Goal: Information Seeking & Learning: Learn about a topic

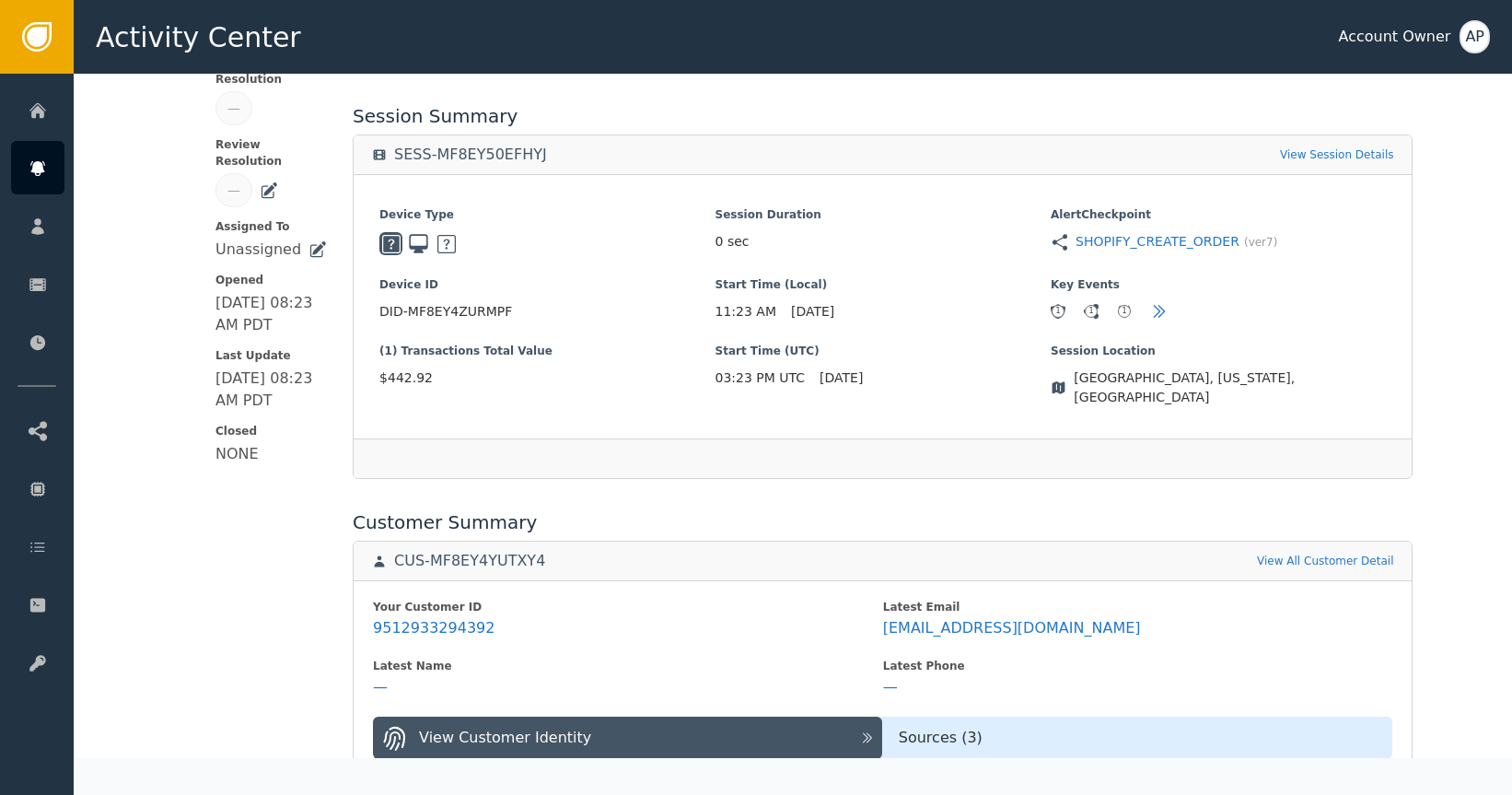
scroll to position [298, 0]
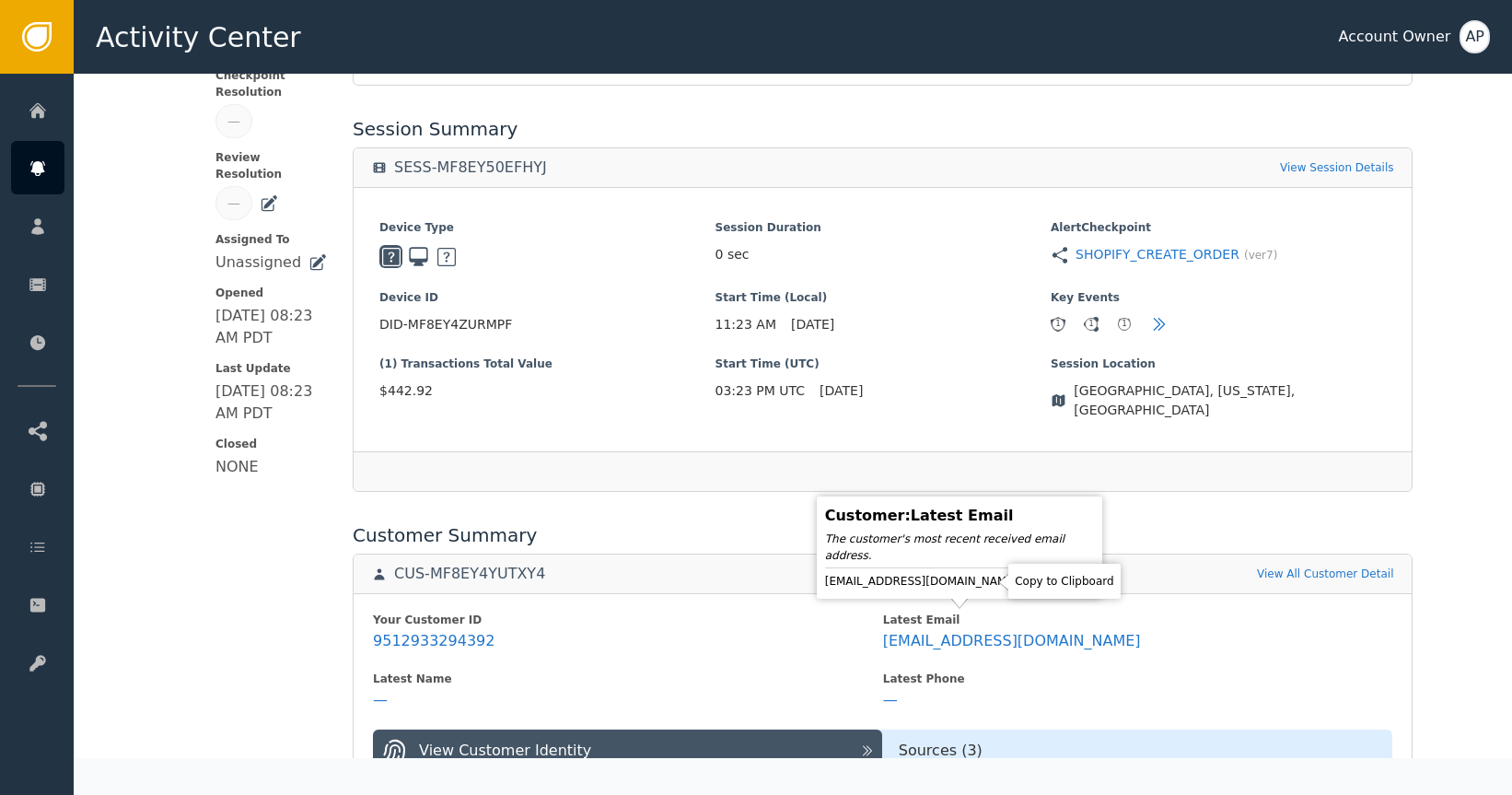
click at [1029, 582] on icon at bounding box center [1034, 580] width 13 height 15
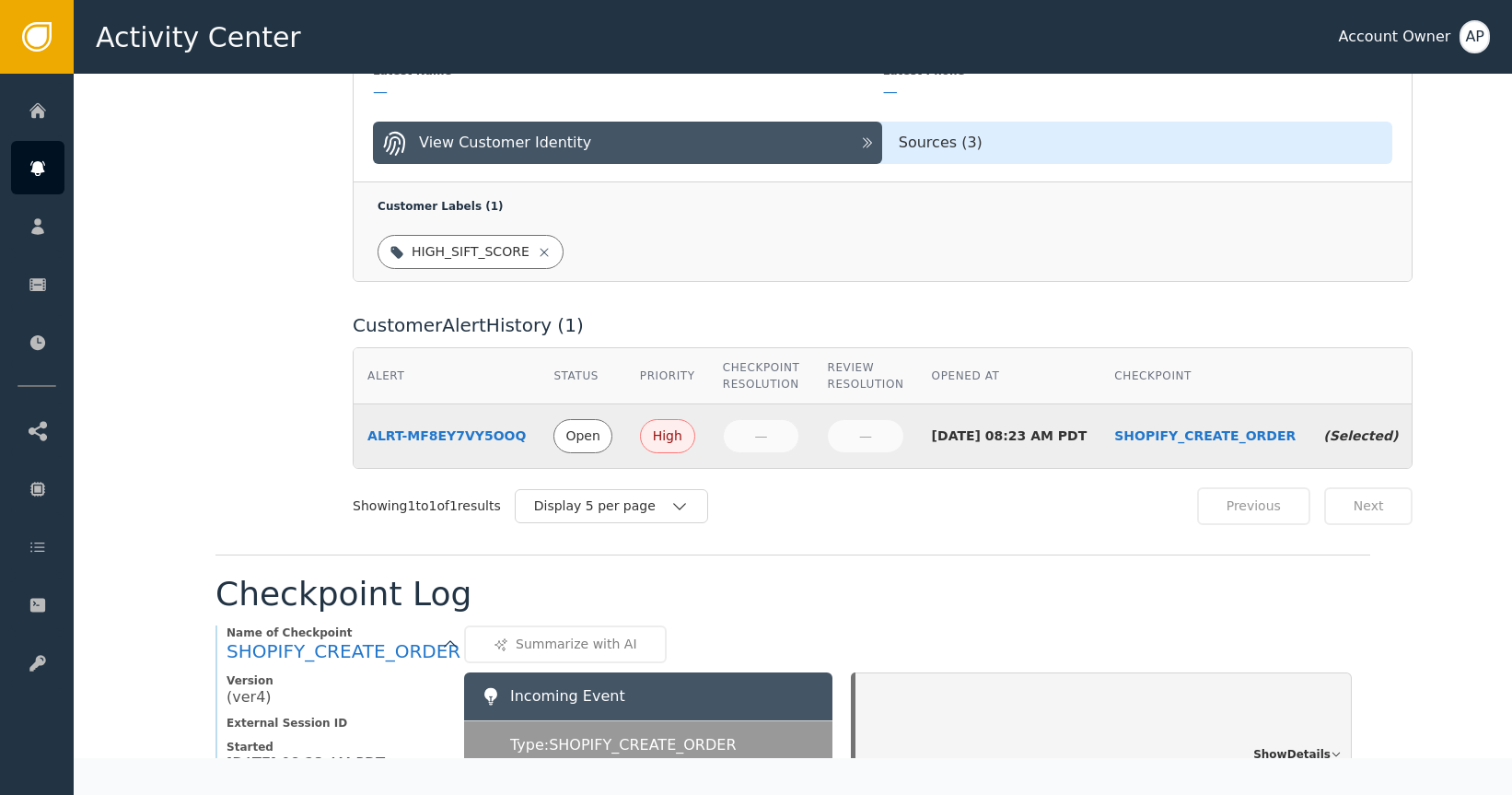
scroll to position [908, 0]
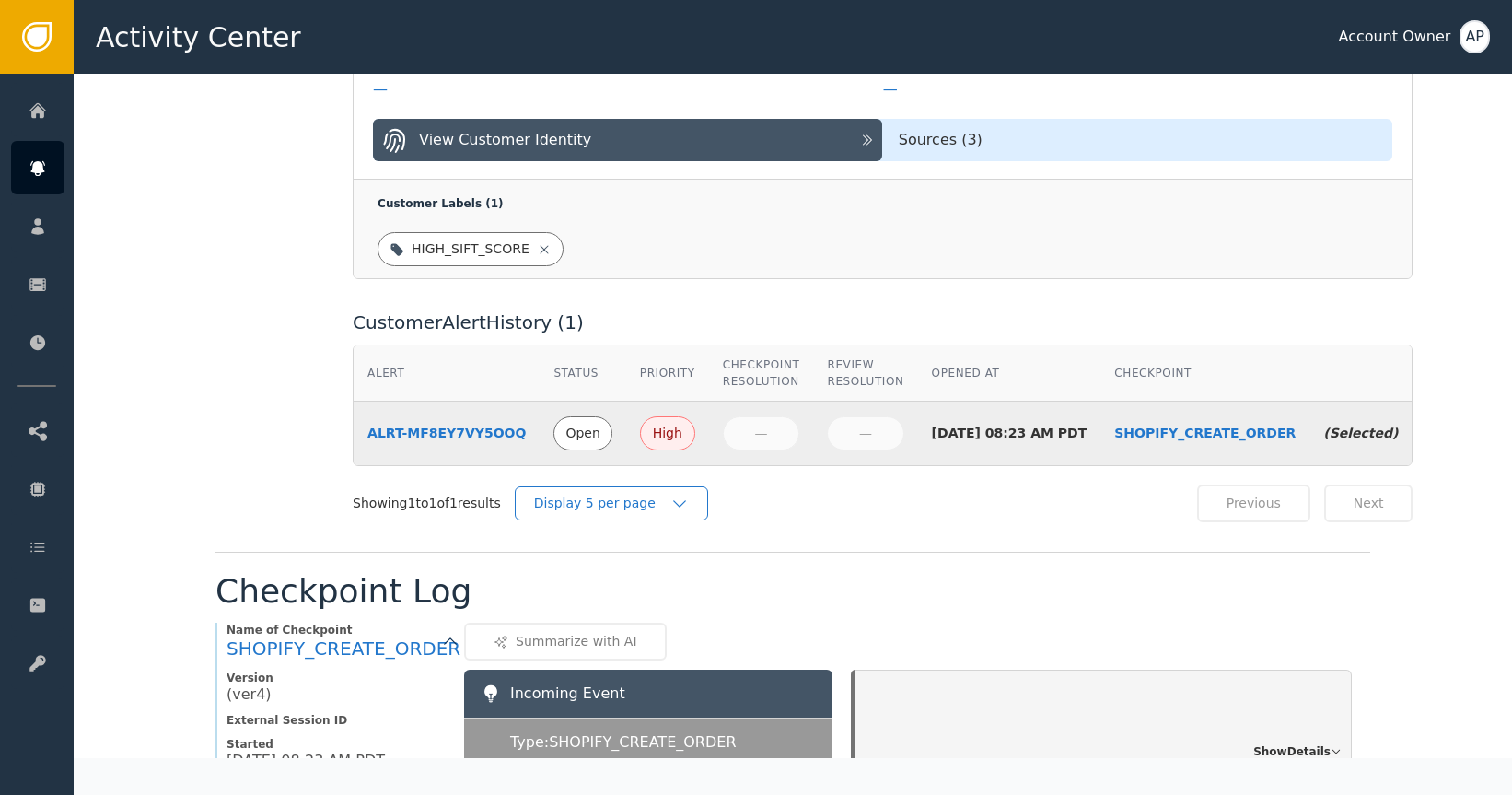
click at [643, 493] on div "Display 5 per page" at bounding box center [603, 503] width 137 height 20
click at [621, 562] on div "Display 50 per page" at bounding box center [615, 579] width 185 height 35
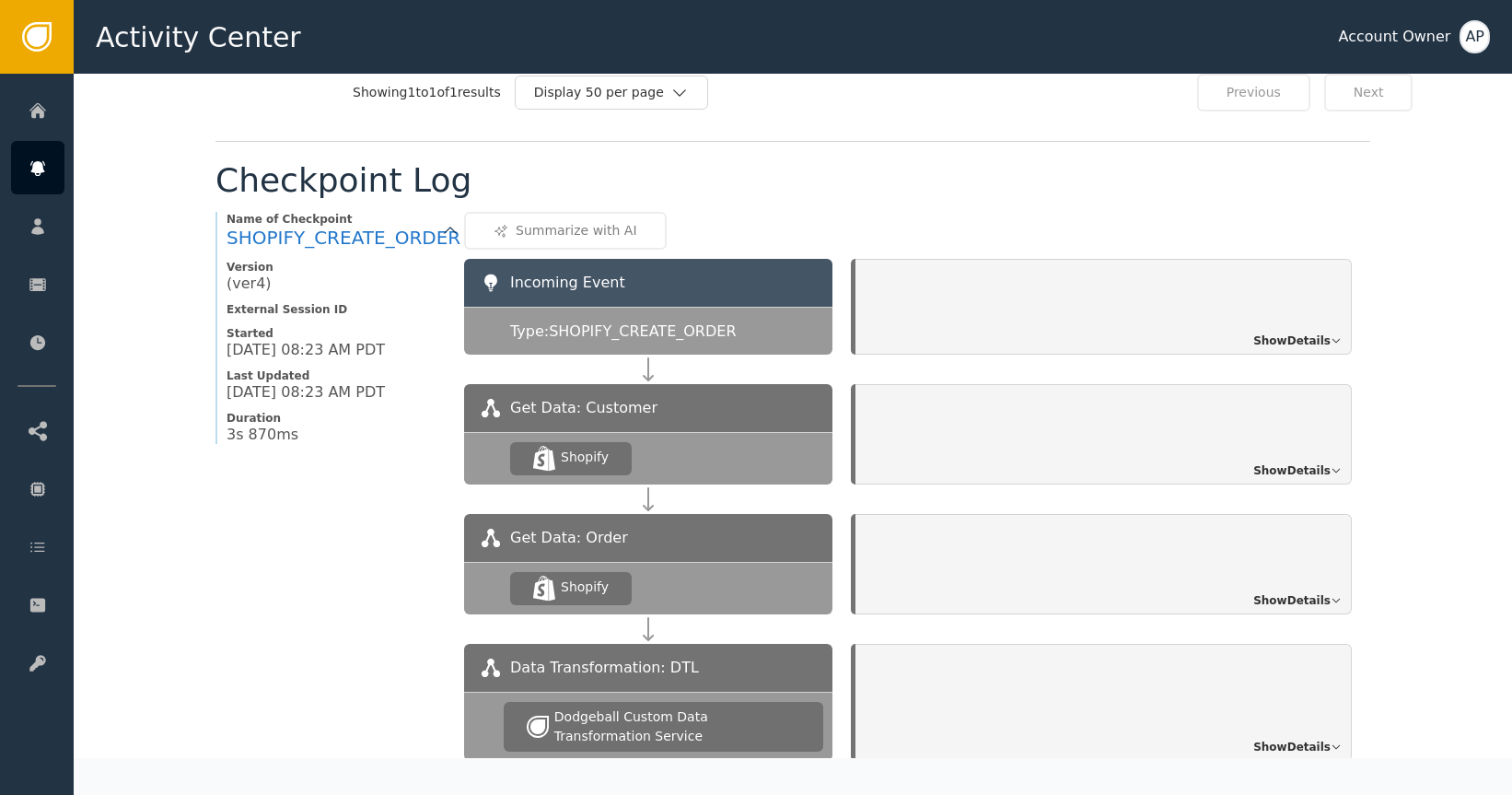
scroll to position [1341, 0]
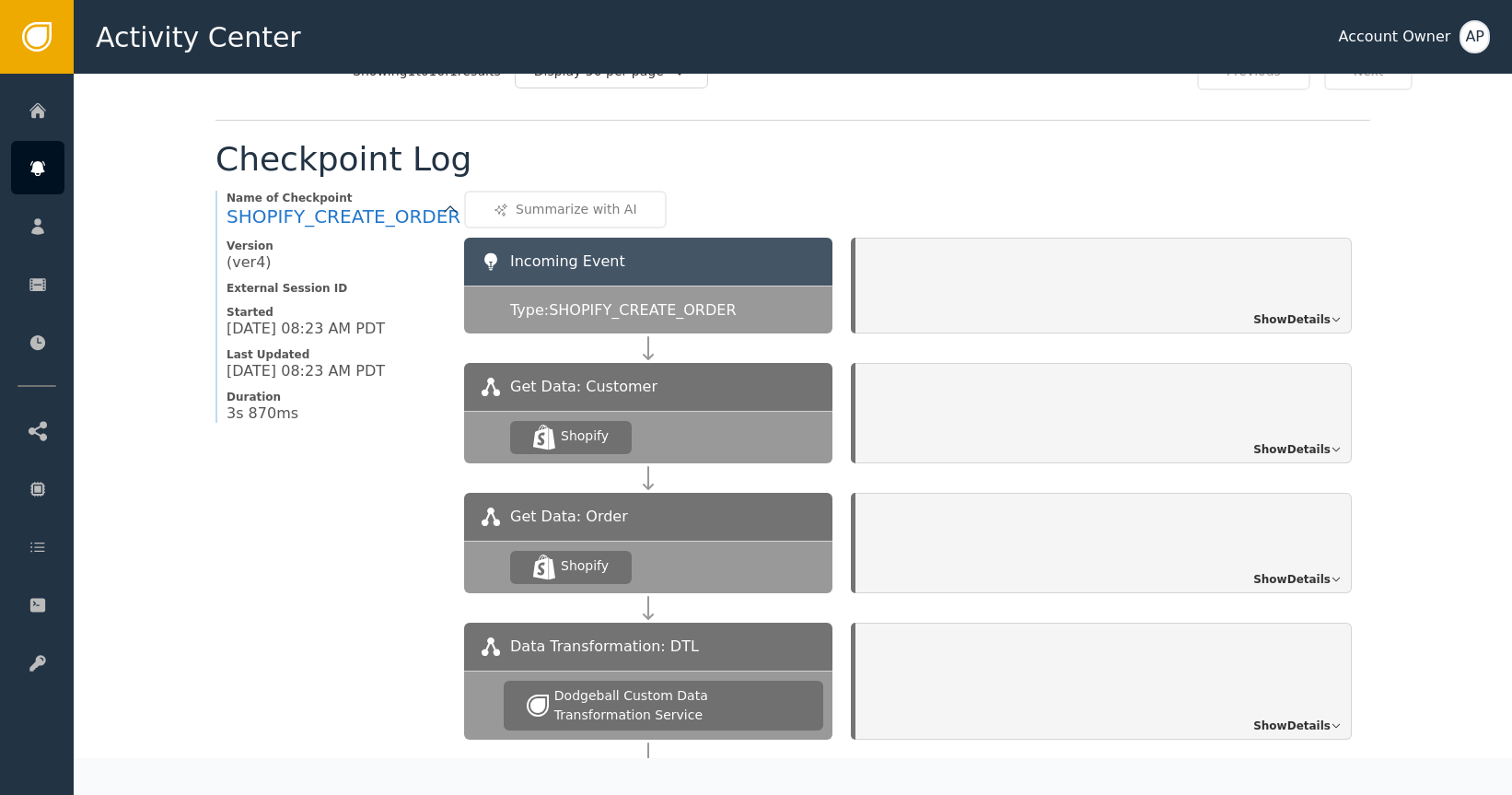
drag, startPoint x: 1211, startPoint y: 408, endPoint x: 1259, endPoint y: 415, distance: 48.5
click at [1219, 409] on div "Show Details" at bounding box center [1104, 412] width 496 height 101
click at [1280, 441] on span "Show Details" at bounding box center [1291, 449] width 77 height 17
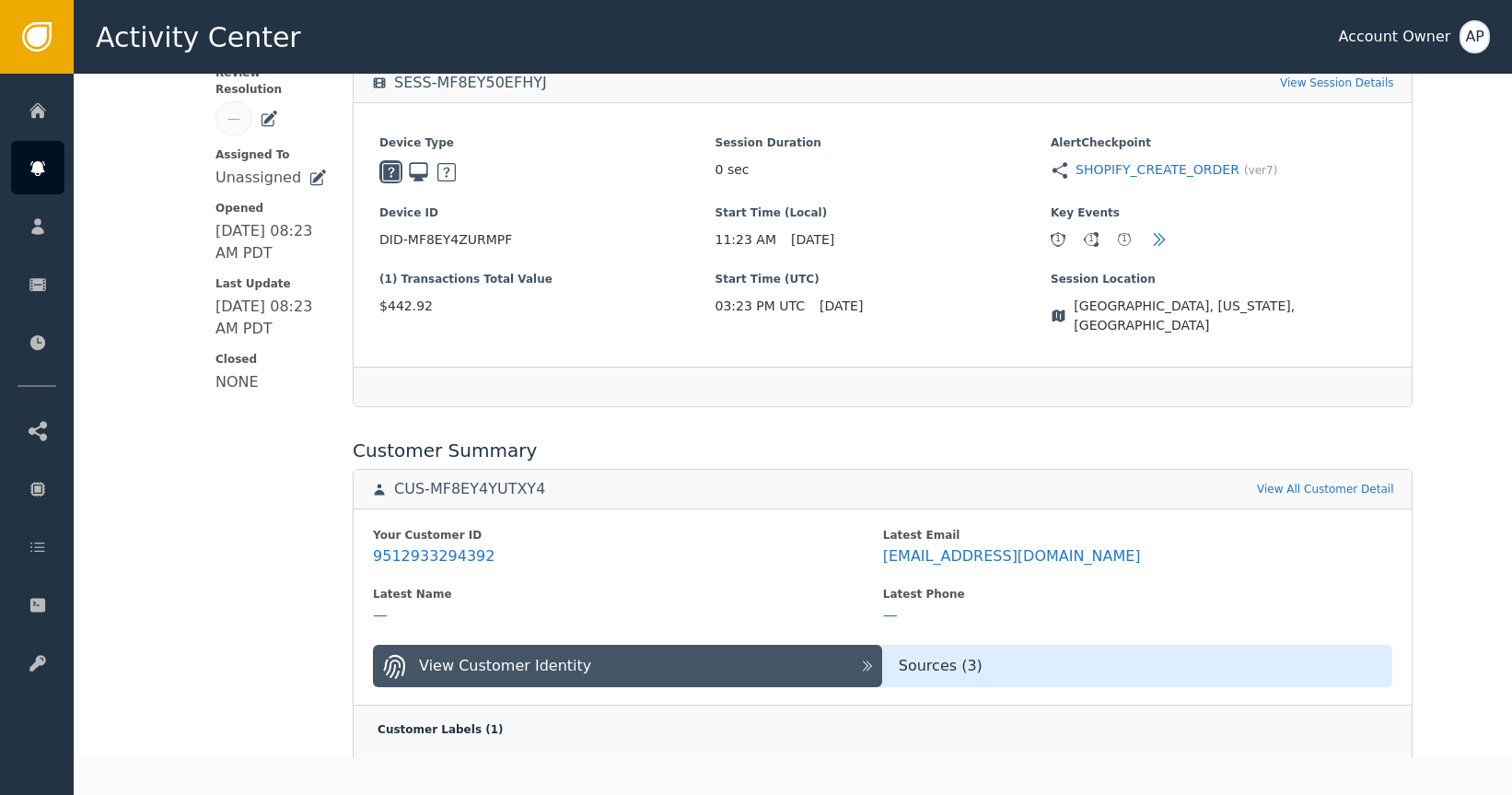
scroll to position [384, 0]
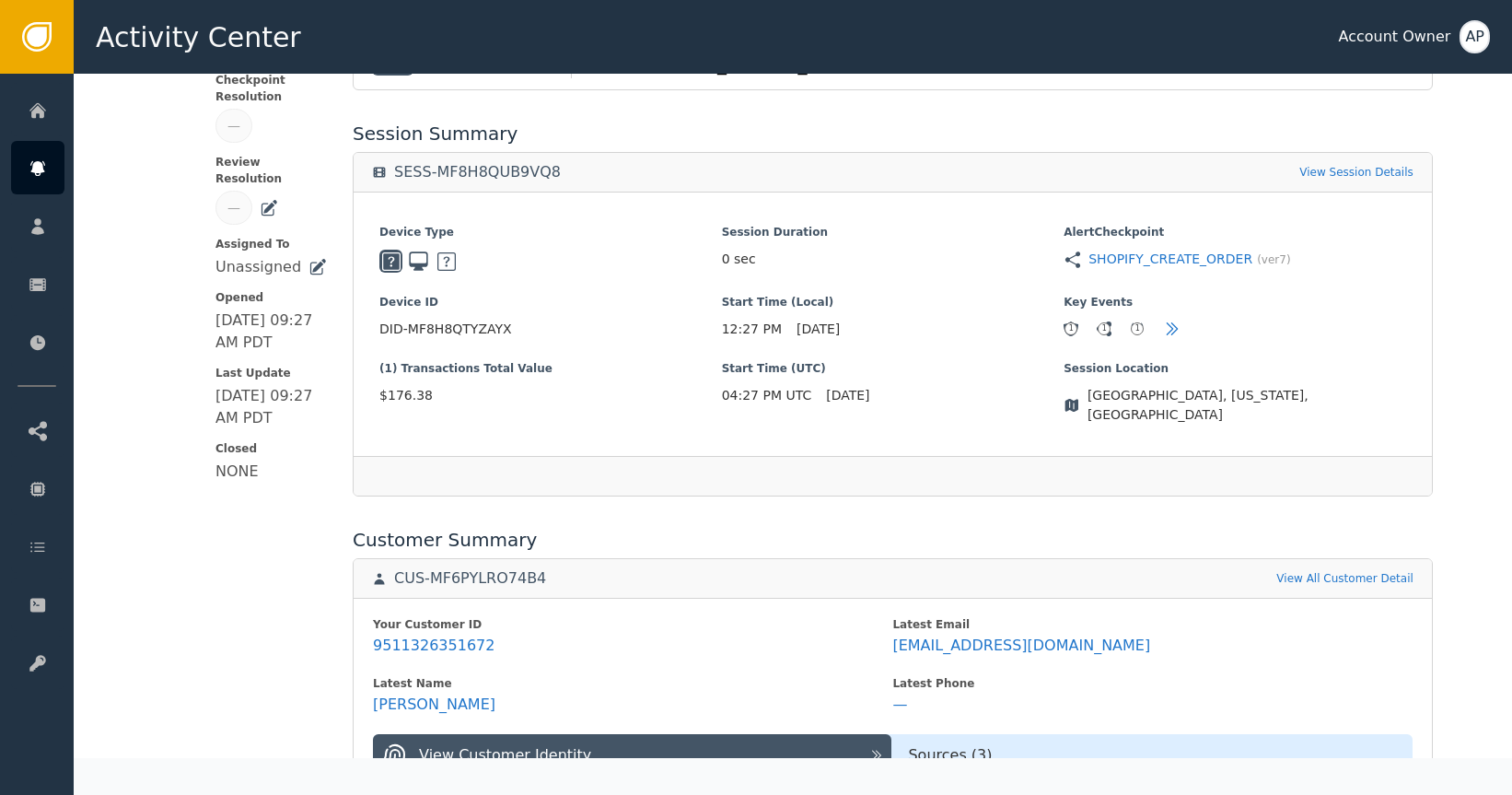
scroll to position [519, 0]
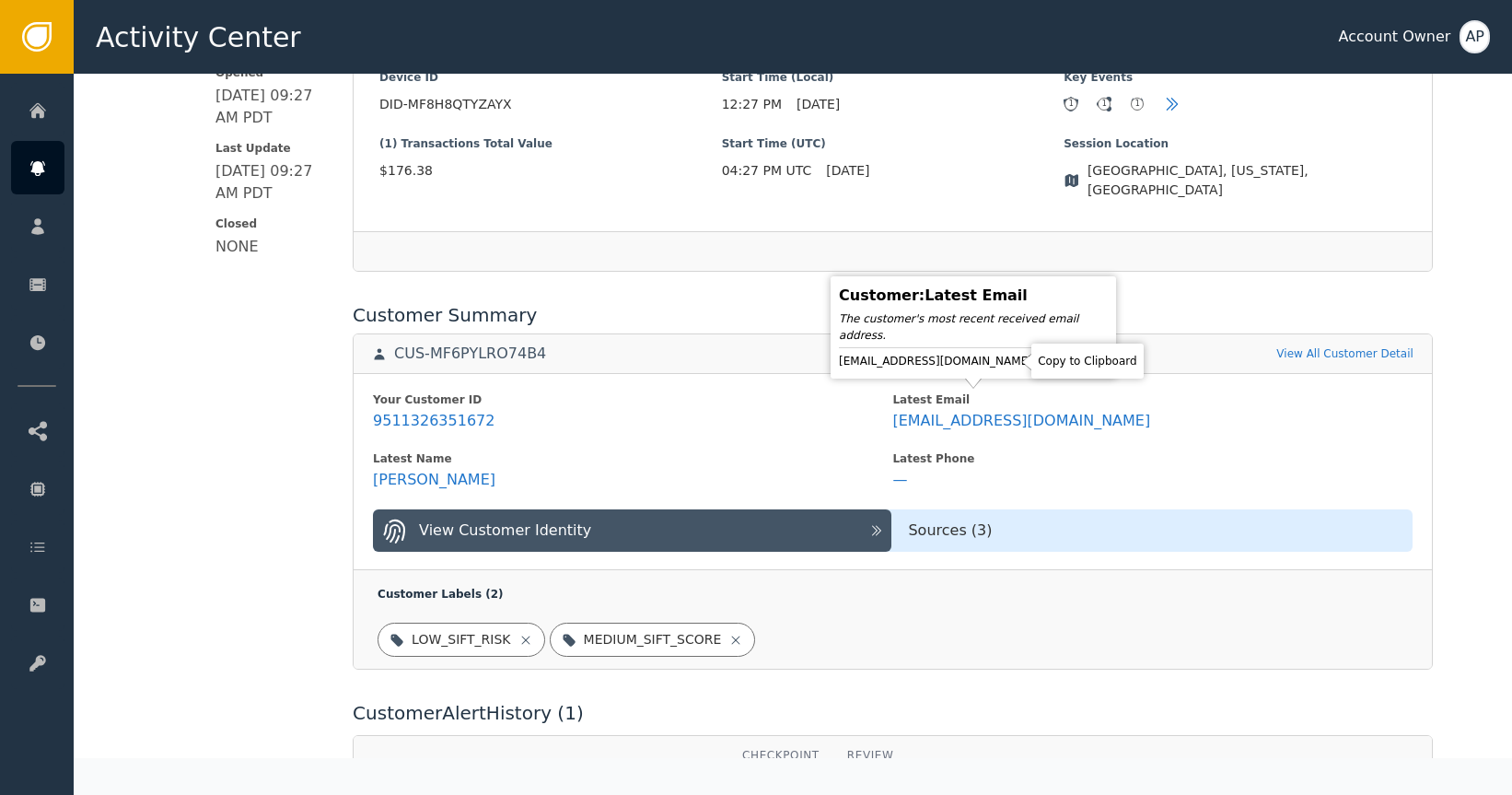
drag, startPoint x: 1011, startPoint y: 360, endPoint x: 987, endPoint y: 304, distance: 60.9
click at [1039, 359] on icon at bounding box center [1048, 360] width 19 height 19
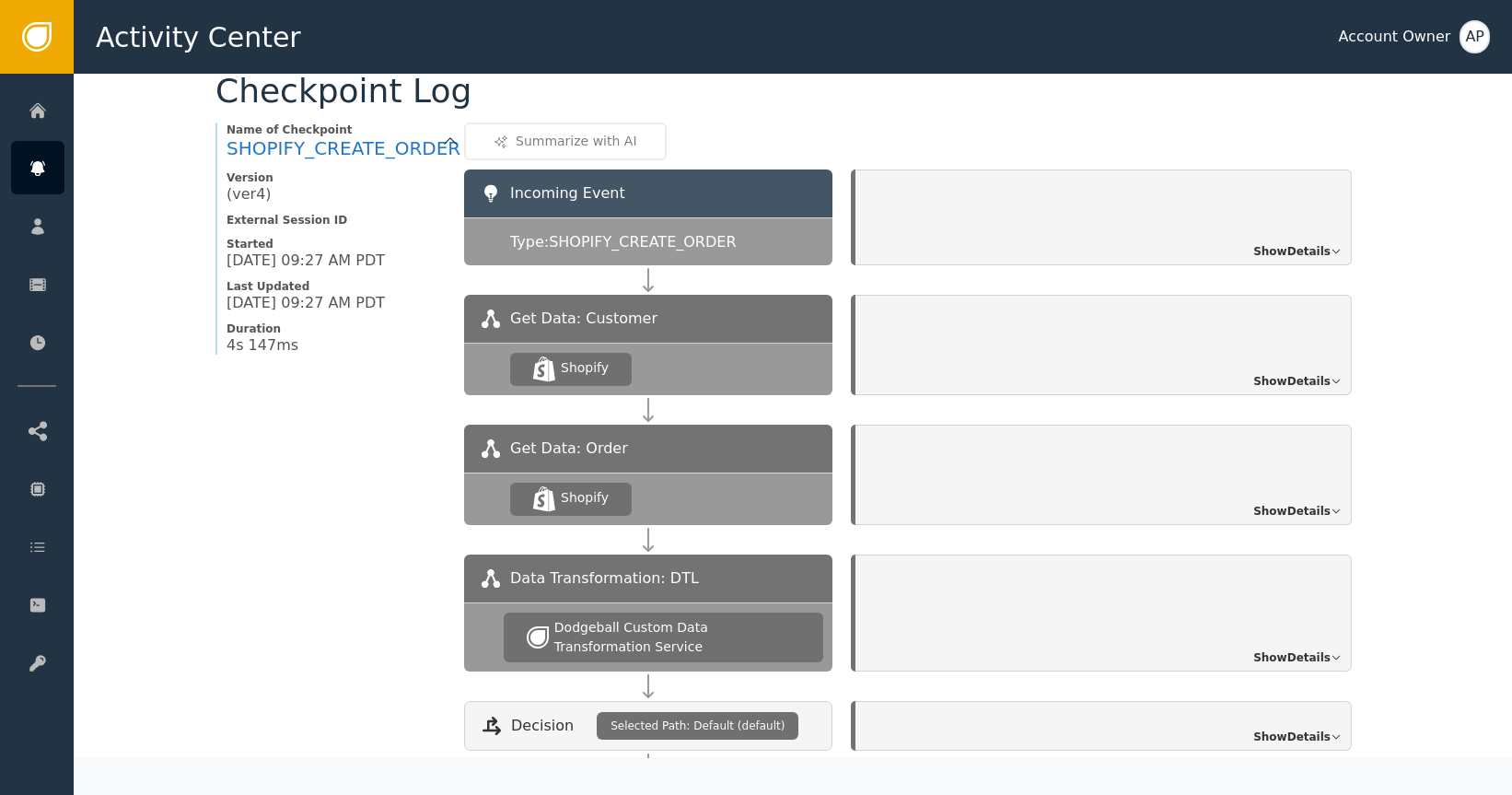
scroll to position [1405, 0]
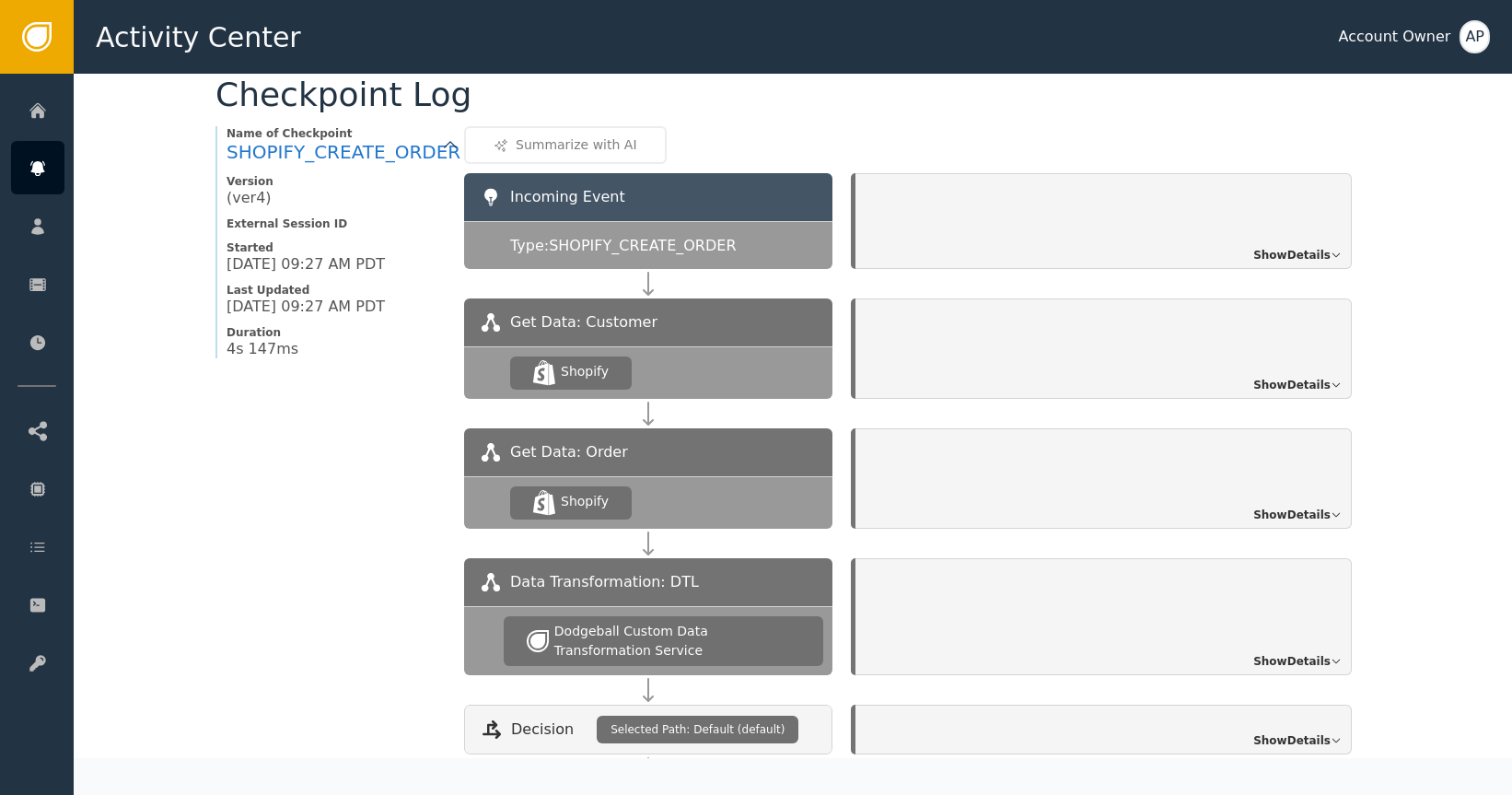
click at [1283, 356] on div "Show Details" at bounding box center [1104, 348] width 496 height 101
click at [1291, 377] on span "Show Details" at bounding box center [1291, 385] width 77 height 17
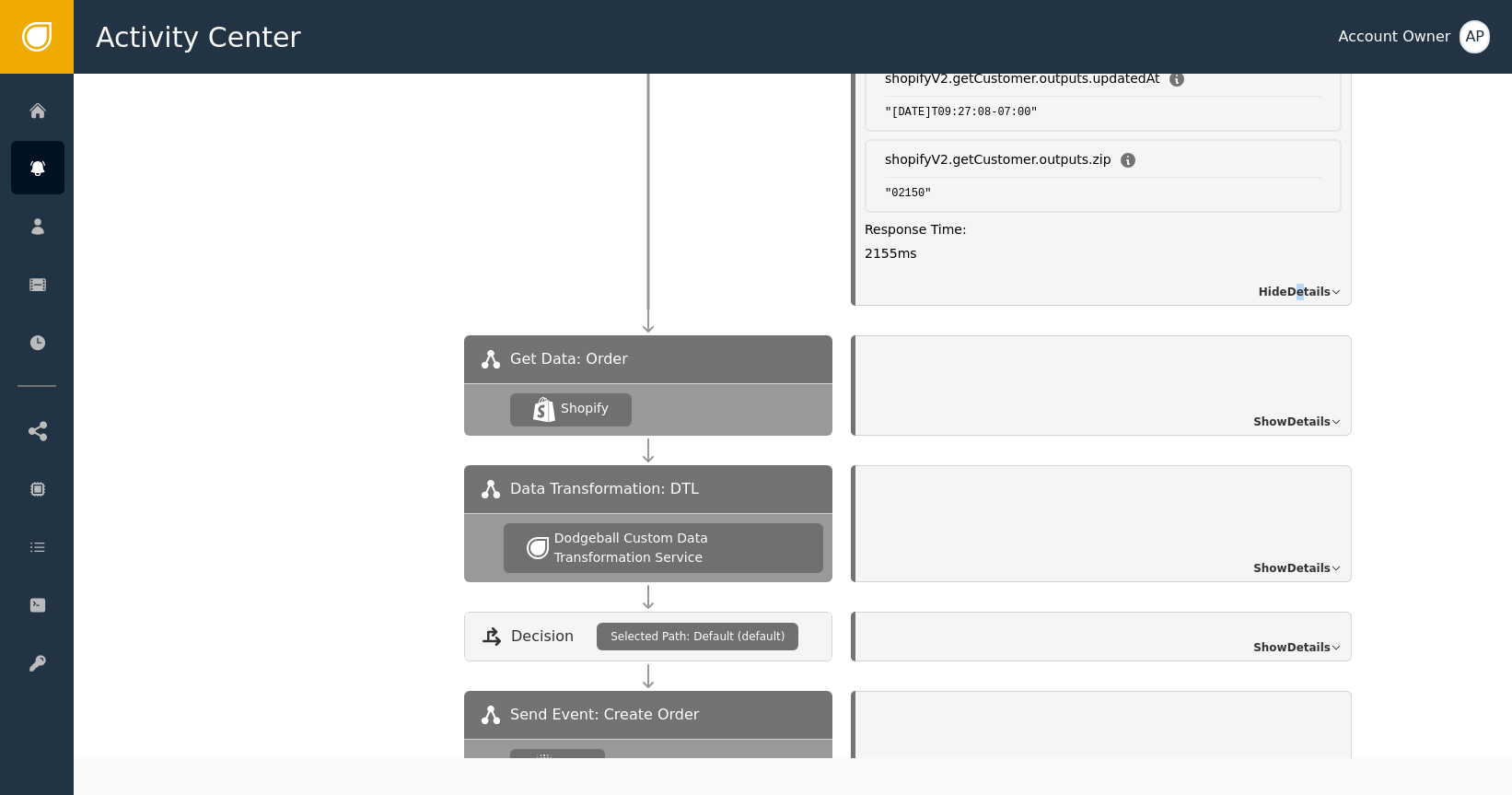
scroll to position [1859, 0]
click at [1265, 412] on span "Show Details" at bounding box center [1291, 420] width 77 height 17
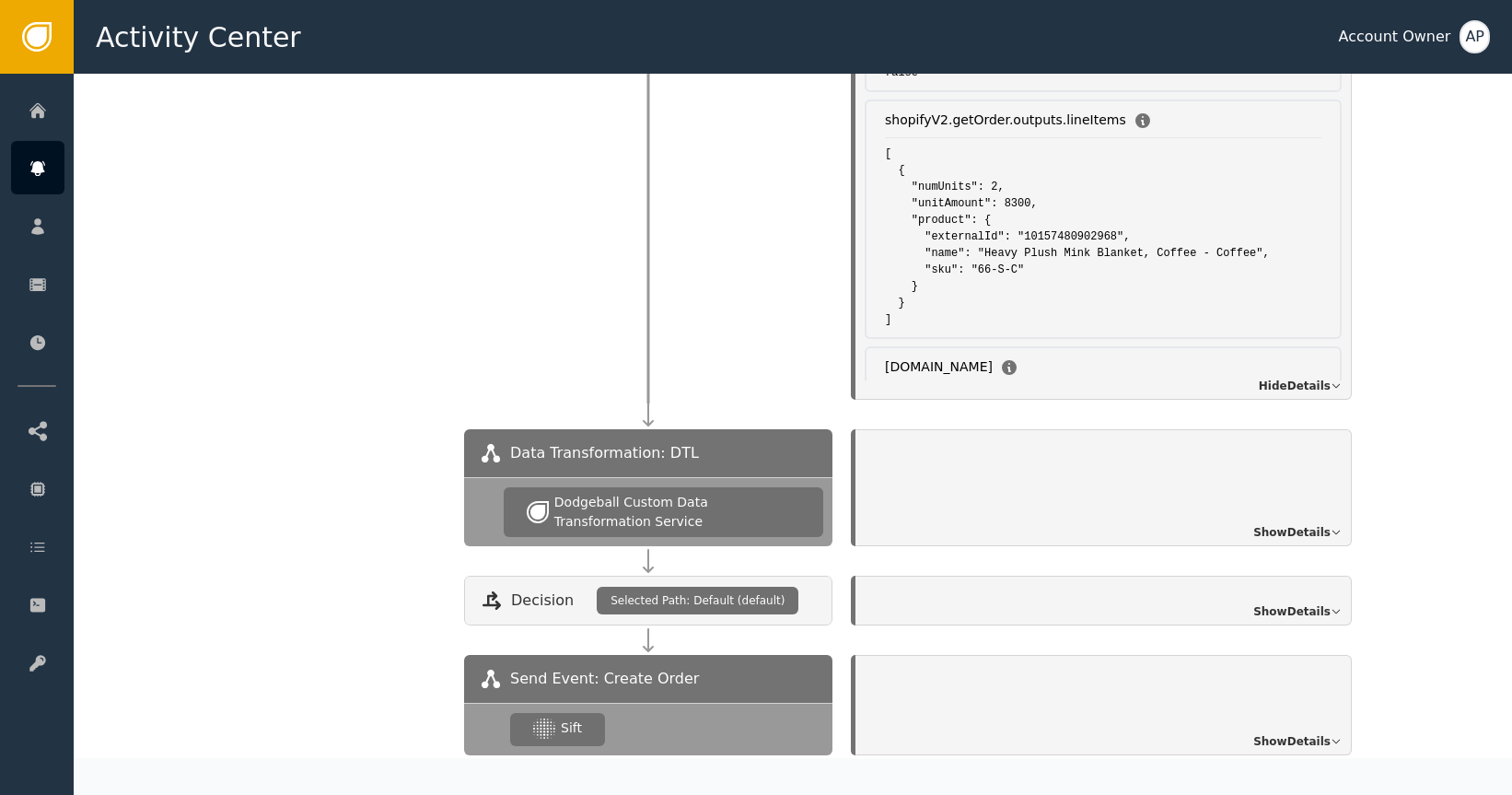
scroll to position [2319, 0]
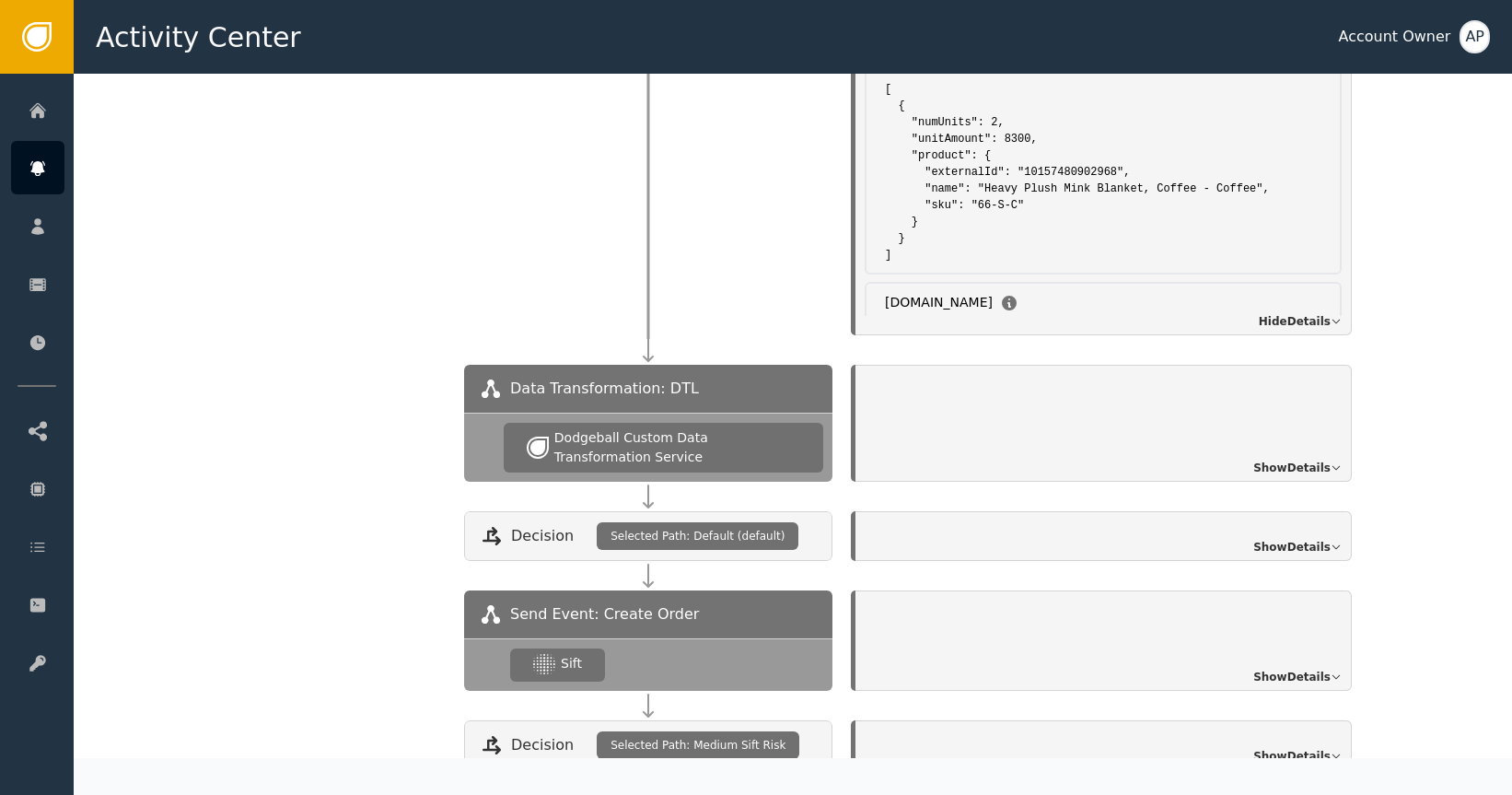
click at [1318, 438] on div "Show Details" at bounding box center [1104, 423] width 496 height 117
click at [1313, 459] on span "Show Details" at bounding box center [1291, 467] width 77 height 17
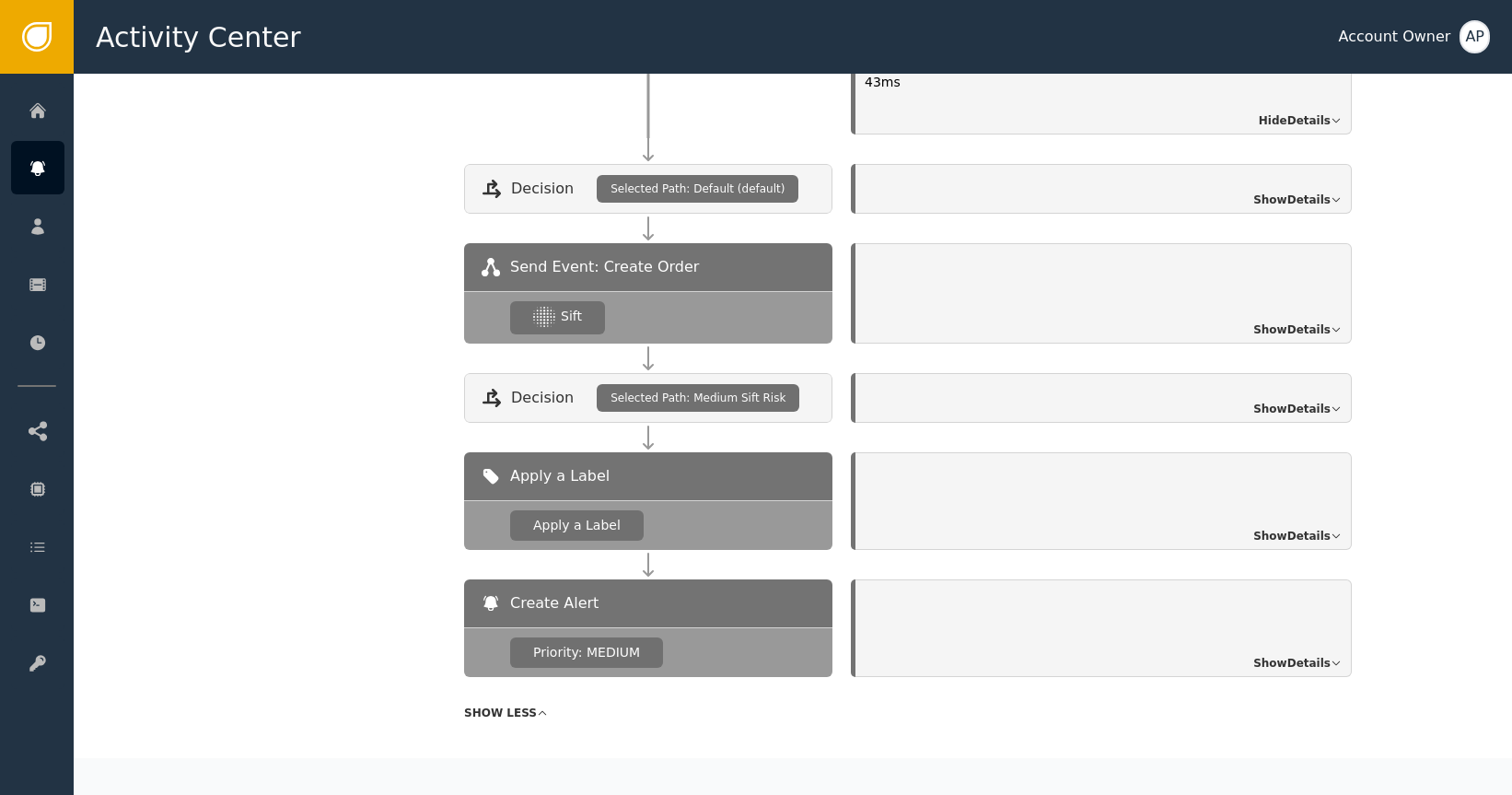
scroll to position [2983, 0]
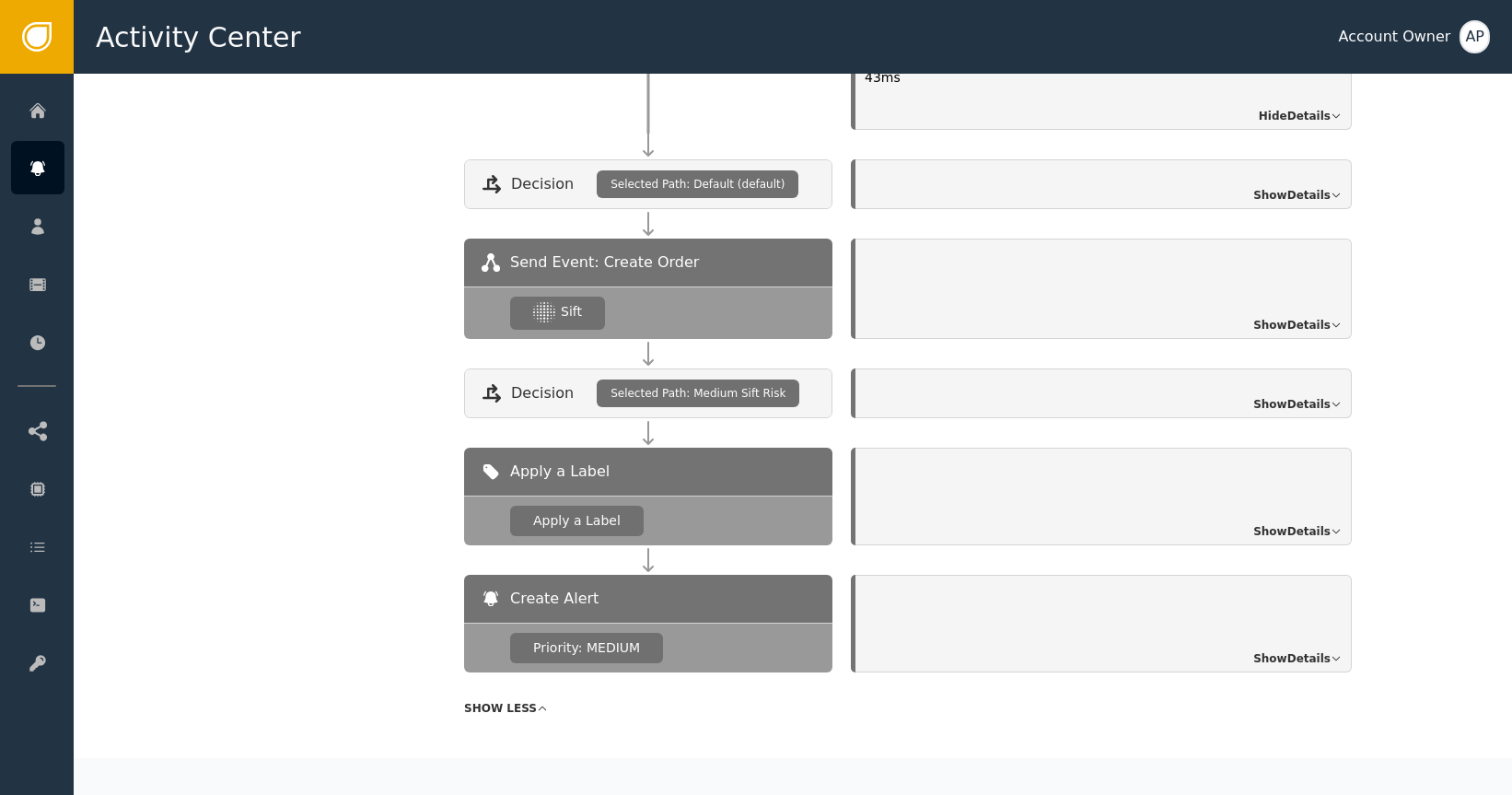
click at [1288, 314] on div "Show Details" at bounding box center [1104, 288] width 496 height 101
click at [1295, 316] on span "Show Details" at bounding box center [1291, 324] width 77 height 17
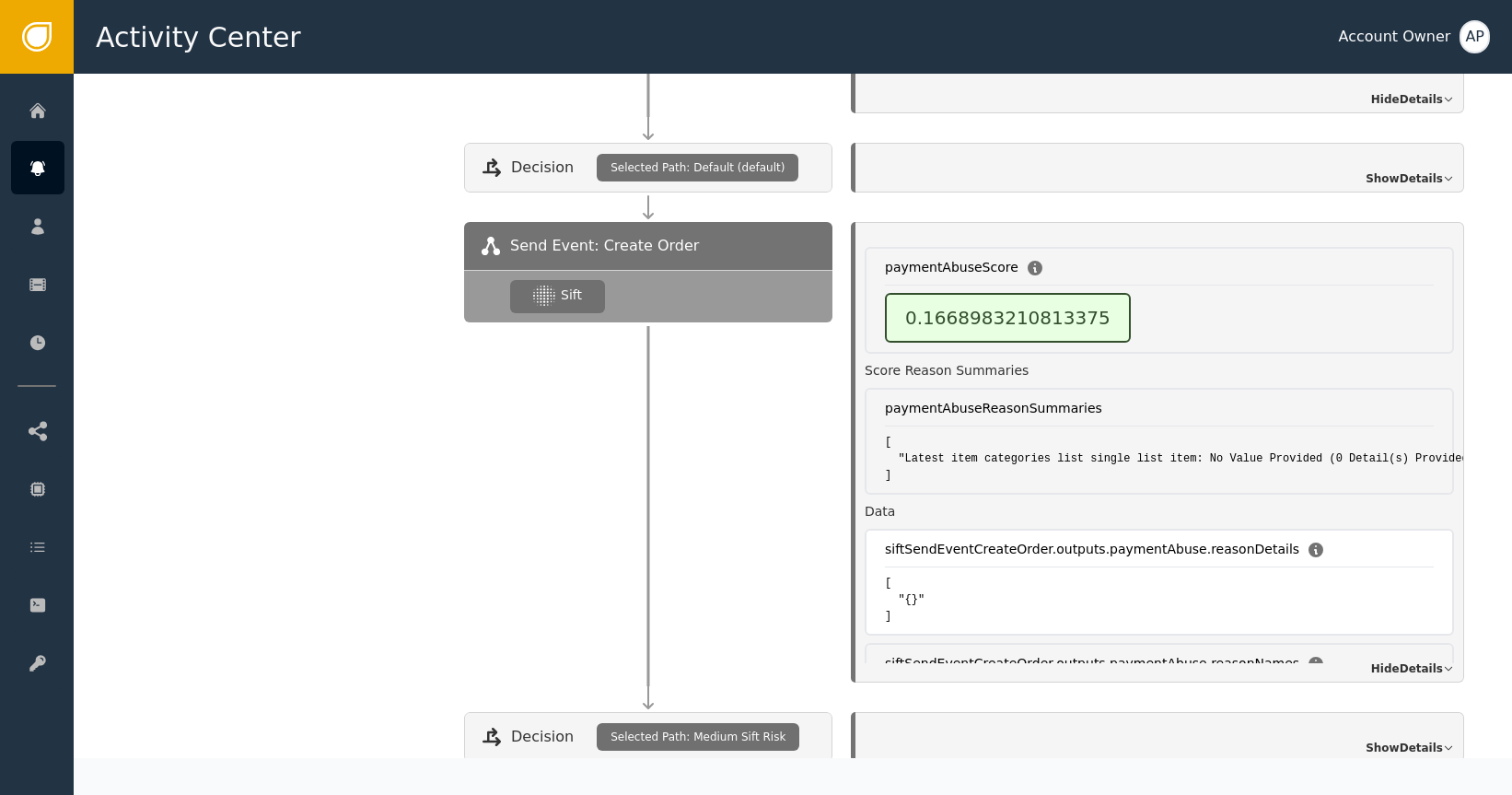
scroll to position [0, 0]
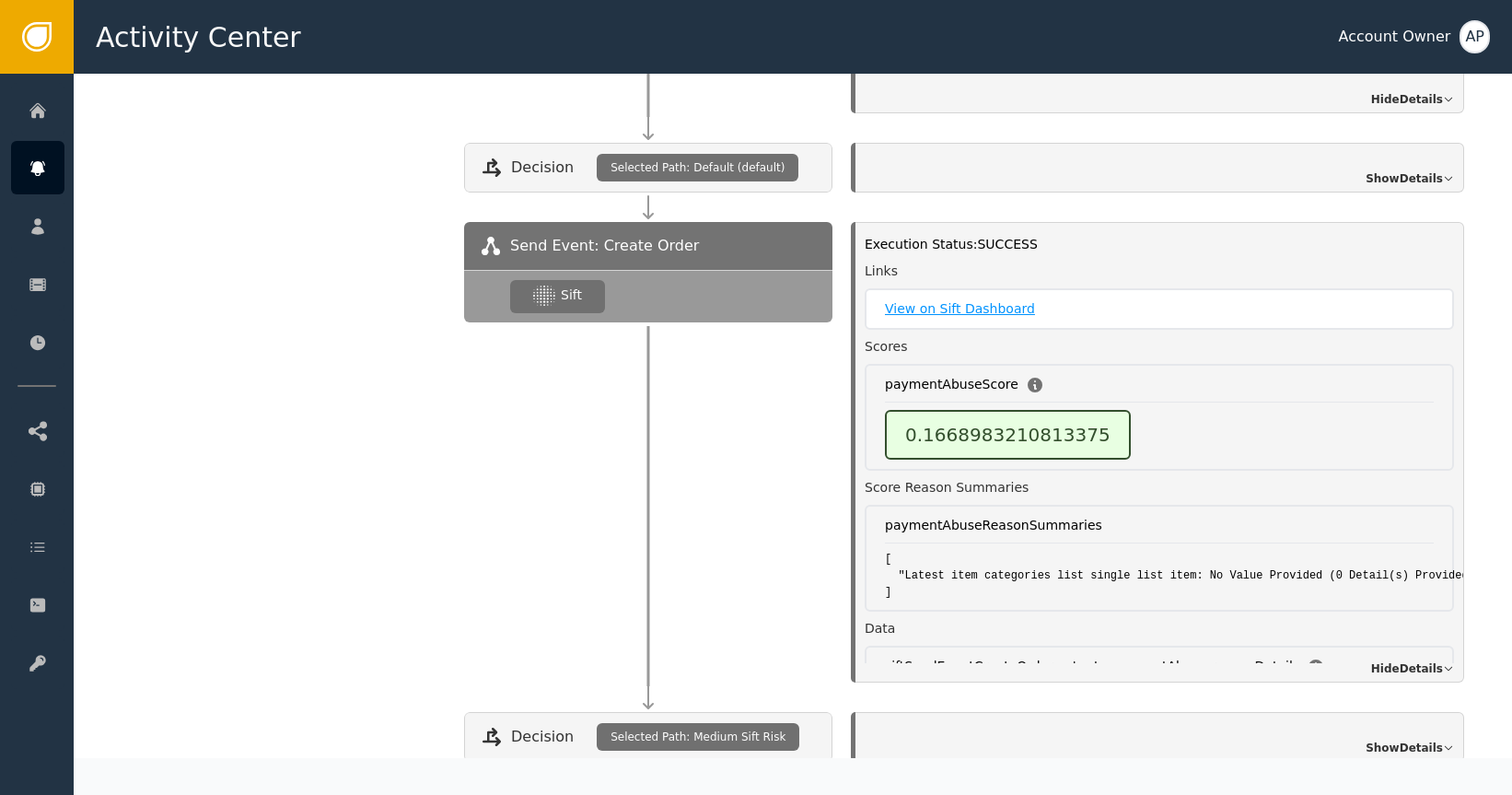
click at [967, 299] on link "View on Sift Dashboard" at bounding box center [1159, 309] width 549 height 20
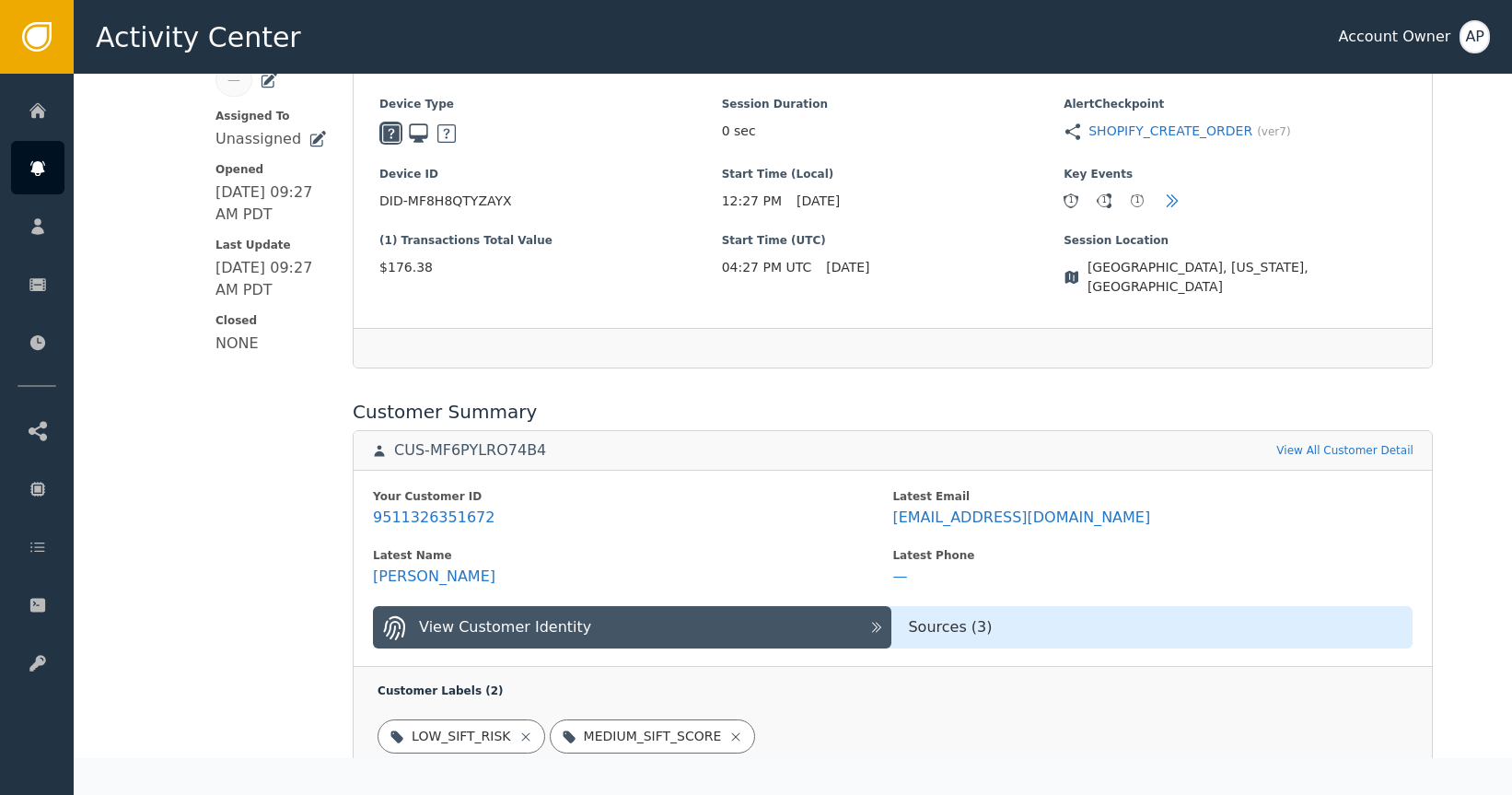
scroll to position [394, 0]
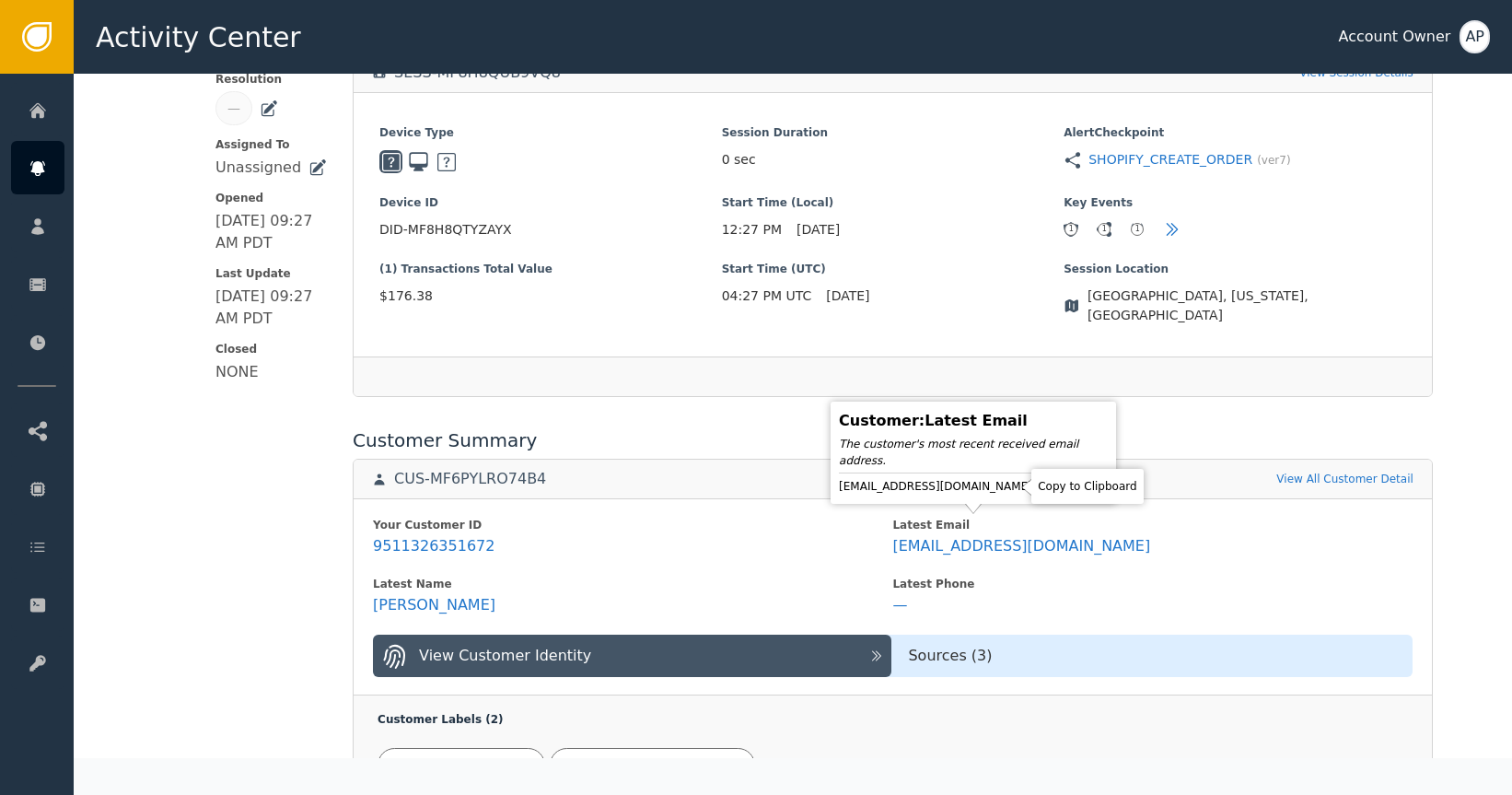
click at [1039, 490] on icon at bounding box center [1048, 485] width 19 height 19
